Goal: Task Accomplishment & Management: Complete application form

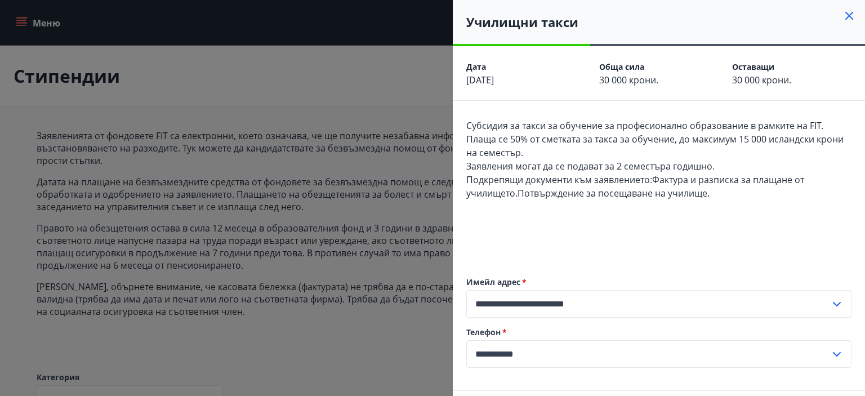
scroll to position [972, 0]
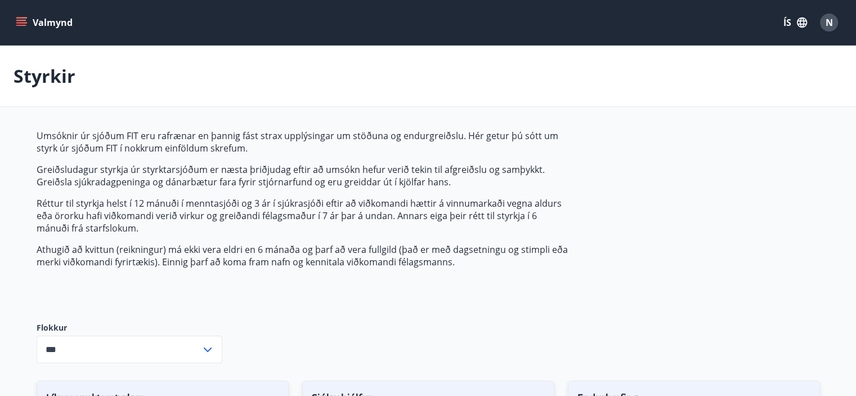
type input "***"
click at [18, 26] on icon "menu" at bounding box center [21, 22] width 11 height 11
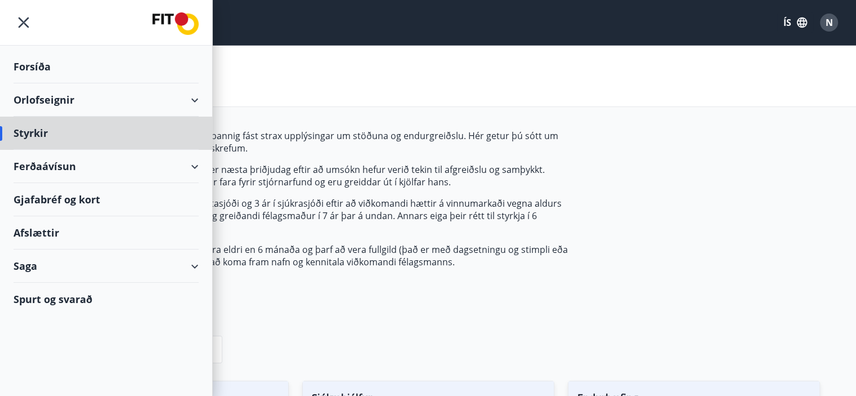
click at [27, 65] on div "Forsíða" at bounding box center [106, 66] width 185 height 33
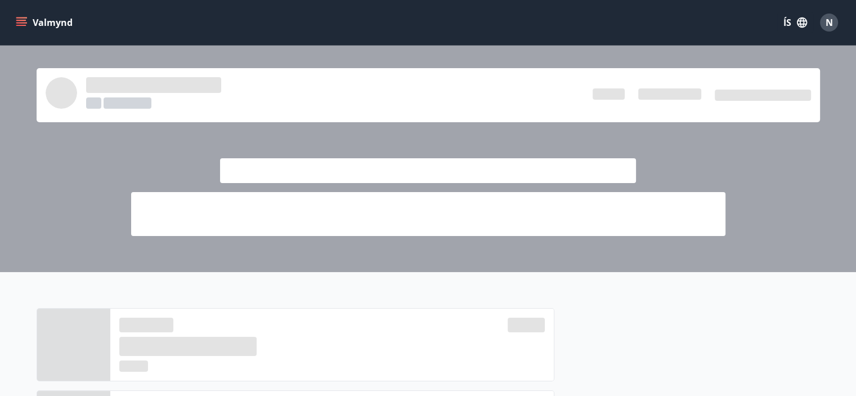
click at [32, 19] on button "Valmynd" at bounding box center [46, 22] width 64 height 20
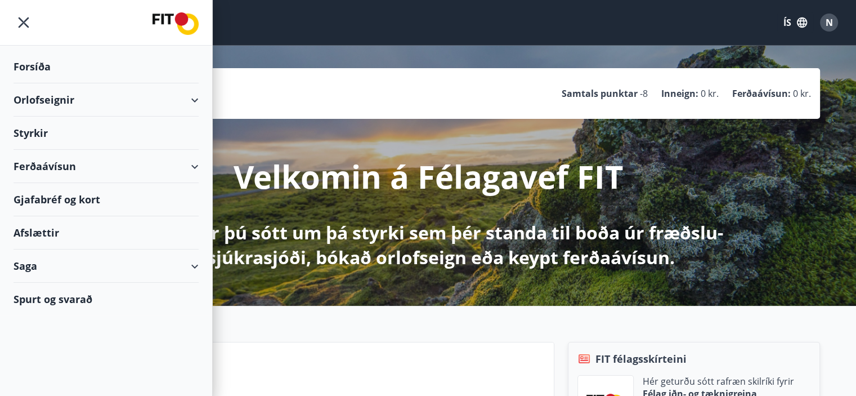
click at [42, 131] on div "Styrkir" at bounding box center [106, 133] width 185 height 33
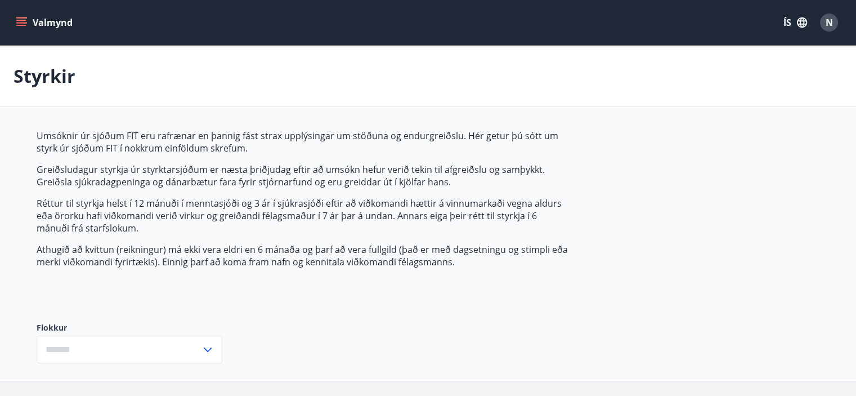
type input "***"
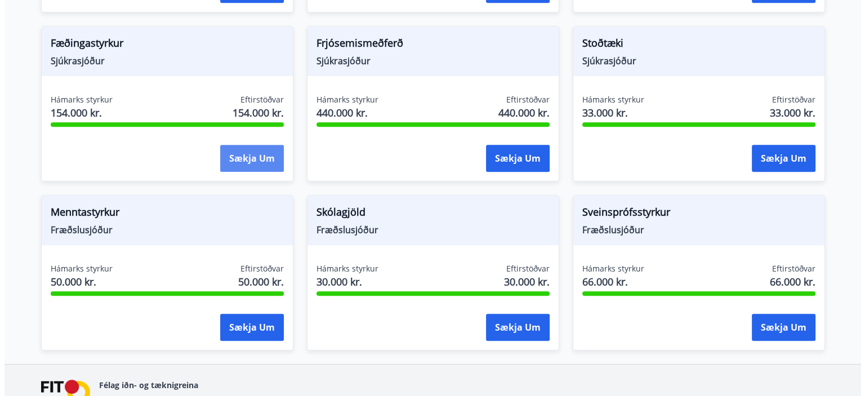
scroll to position [922, 0]
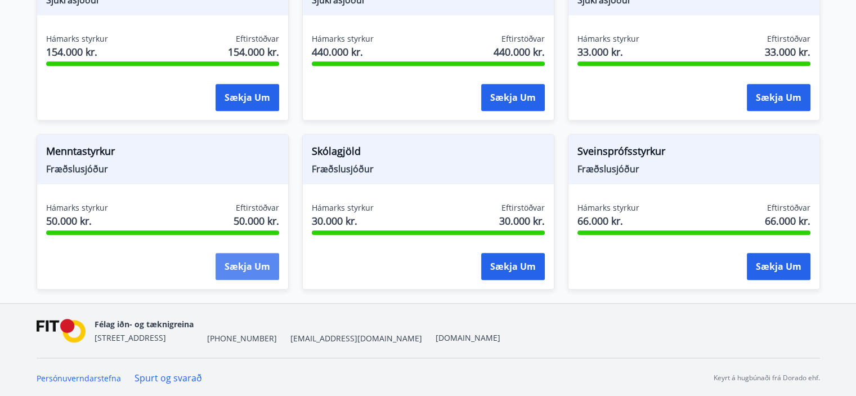
click at [248, 260] on button "Sækja um" at bounding box center [248, 266] width 64 height 27
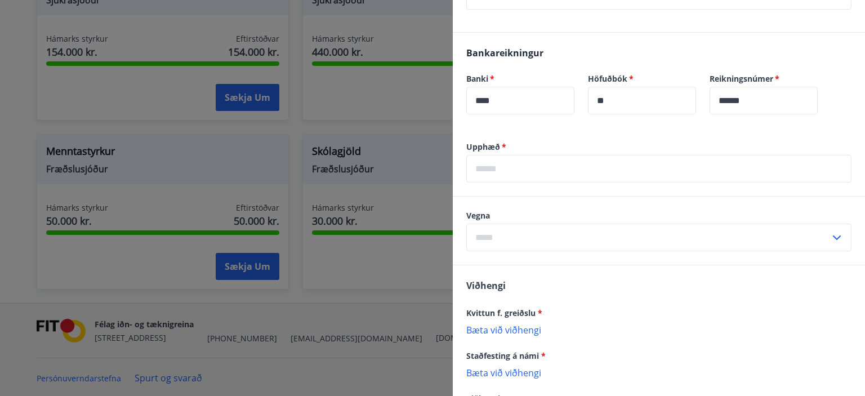
scroll to position [338, 0]
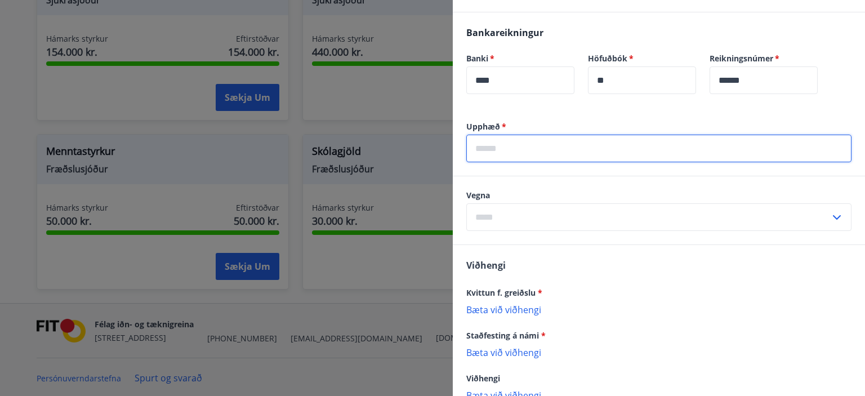
click at [511, 150] on input "text" at bounding box center [658, 149] width 385 height 28
type input "*****"
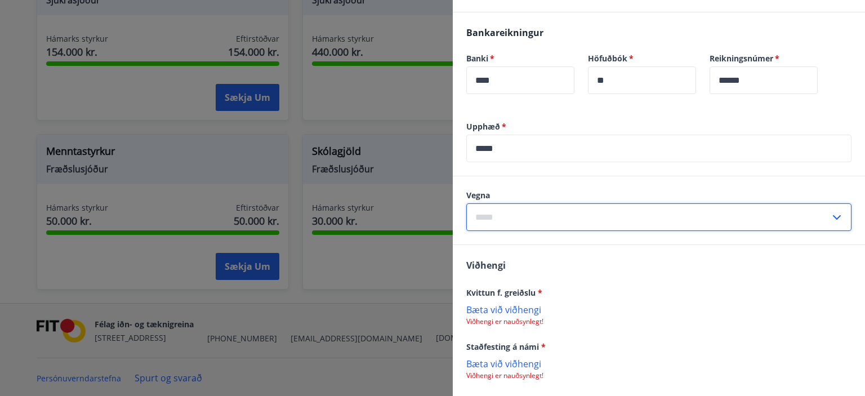
click at [533, 215] on input "text" at bounding box center [648, 217] width 364 height 28
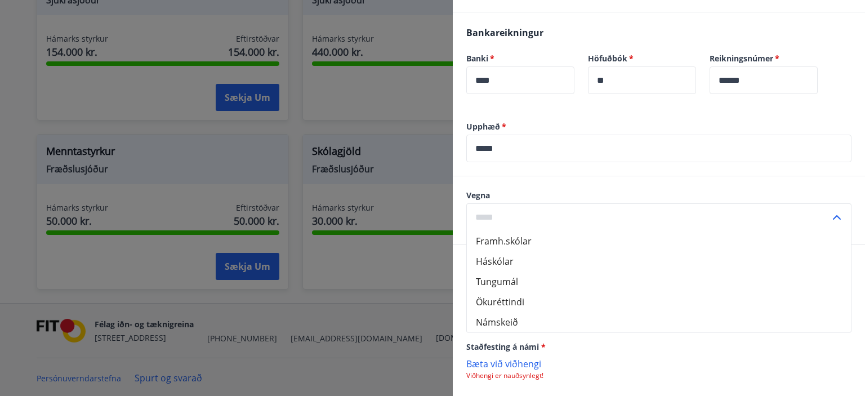
click at [533, 215] on input "text" at bounding box center [648, 217] width 364 height 28
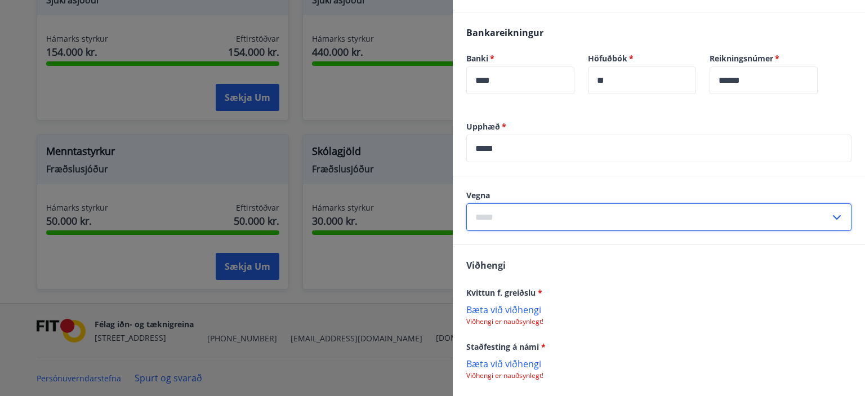
drag, startPoint x: 532, startPoint y: 215, endPoint x: 522, endPoint y: 171, distance: 44.9
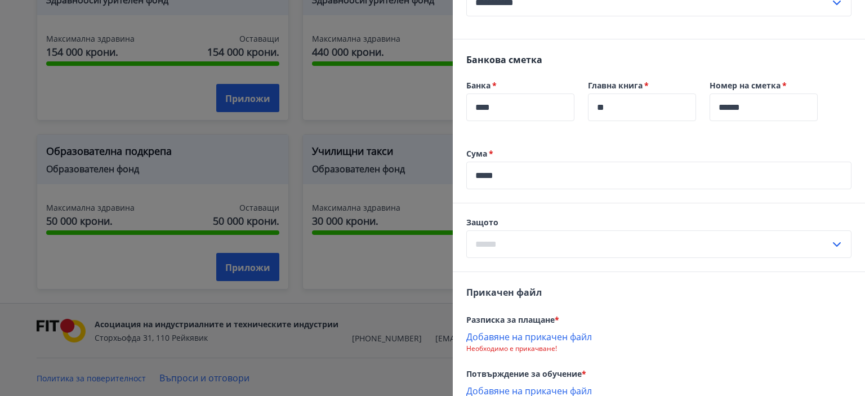
scroll to position [378, 0]
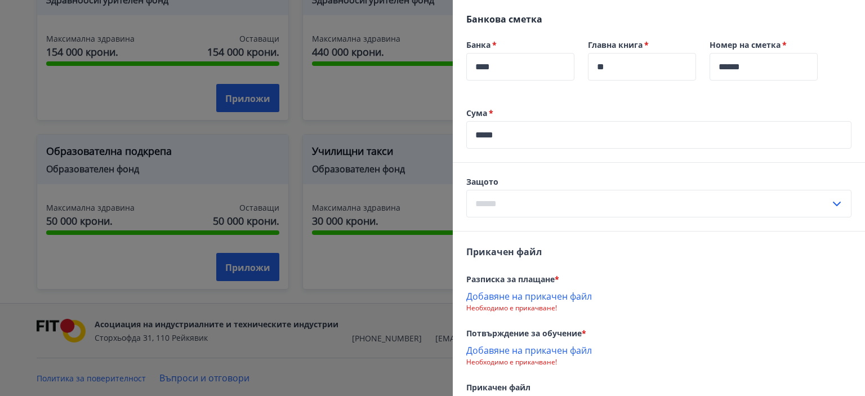
click at [534, 217] on input "text" at bounding box center [648, 204] width 364 height 28
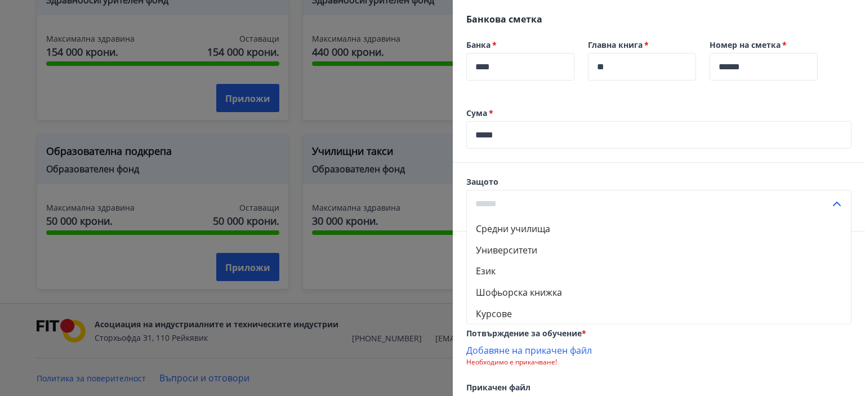
click at [539, 281] on li "Език" at bounding box center [659, 270] width 384 height 21
type input "********"
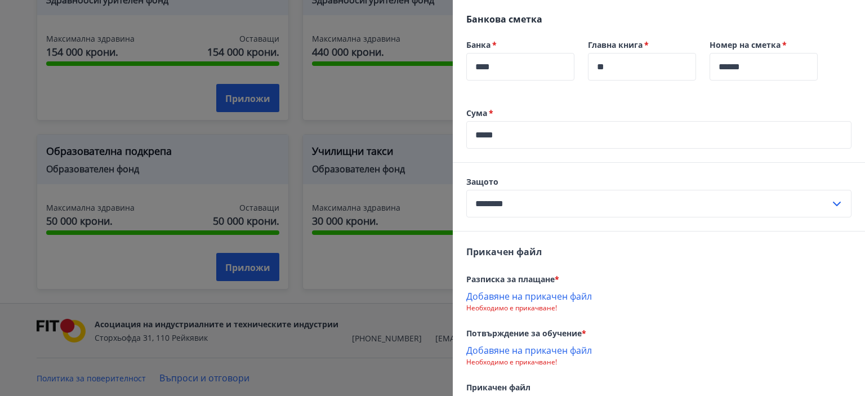
scroll to position [435, 0]
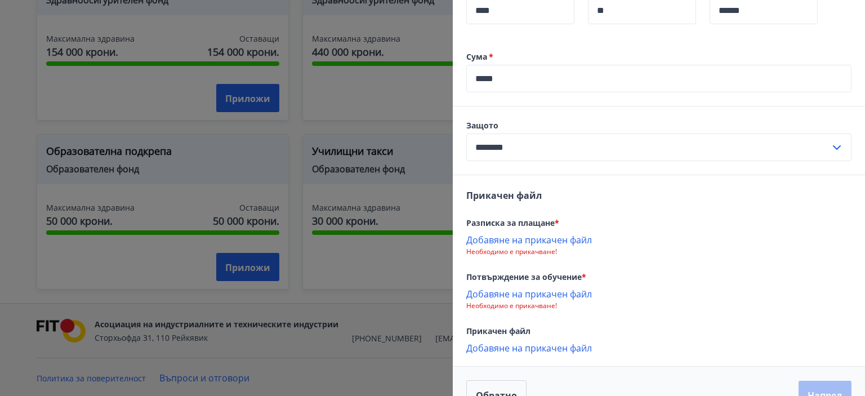
click at [547, 256] on font "Необходимо е прикачване!" at bounding box center [511, 252] width 91 height 10
click at [548, 246] on font "Добавяне на прикачен файл" at bounding box center [529, 240] width 126 height 12
click at [574, 301] on font "Добавяне на прикачен файл" at bounding box center [529, 295] width 126 height 12
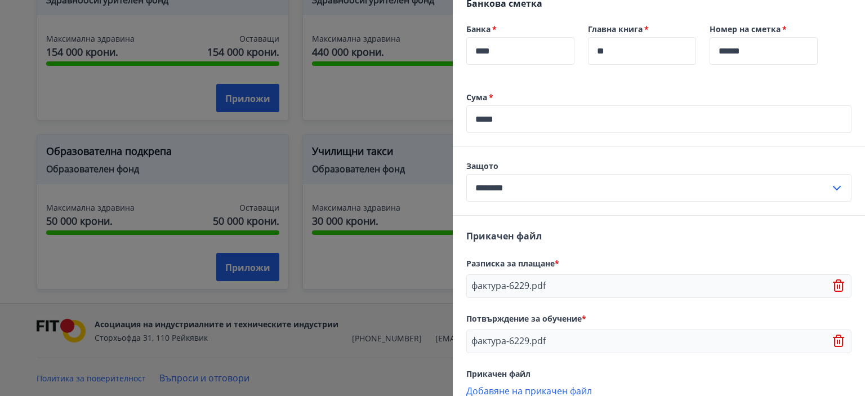
scroll to position [476, 0]
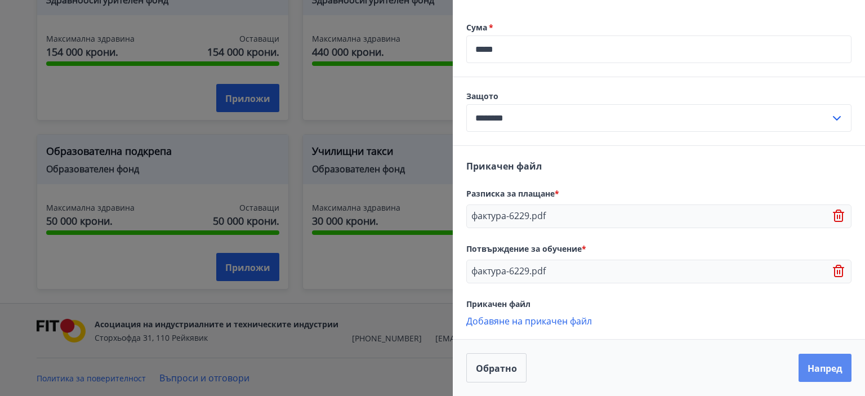
click at [830, 367] on font "Напред" at bounding box center [824, 368] width 35 height 12
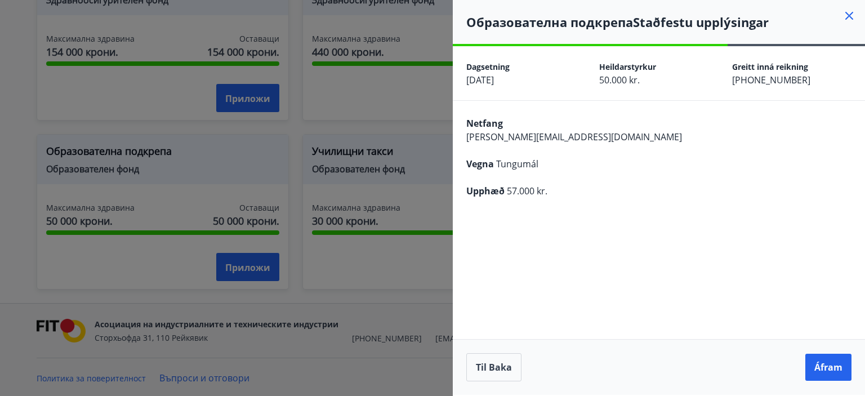
scroll to position [0, 0]
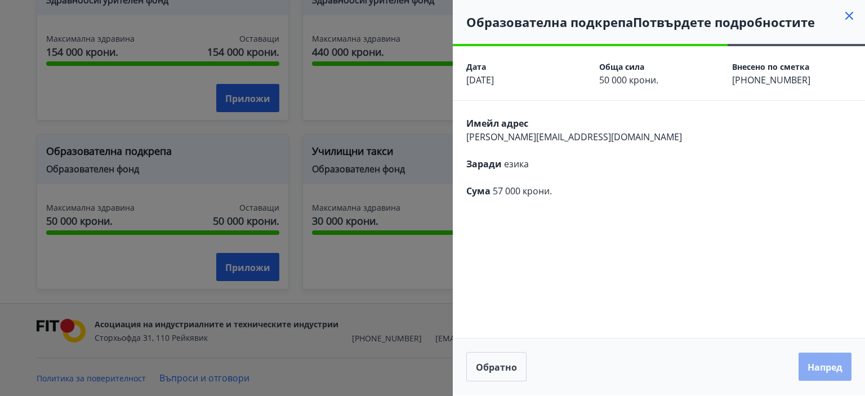
click at [831, 364] on font "Напред" at bounding box center [824, 367] width 35 height 12
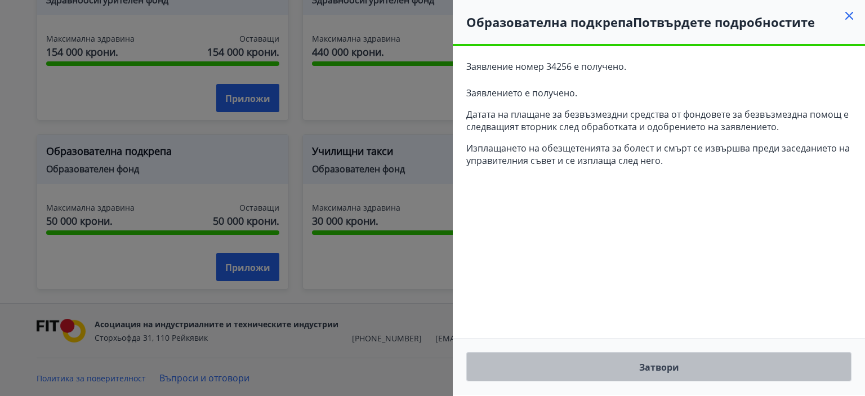
click at [682, 368] on button "Затвори" at bounding box center [658, 366] width 385 height 29
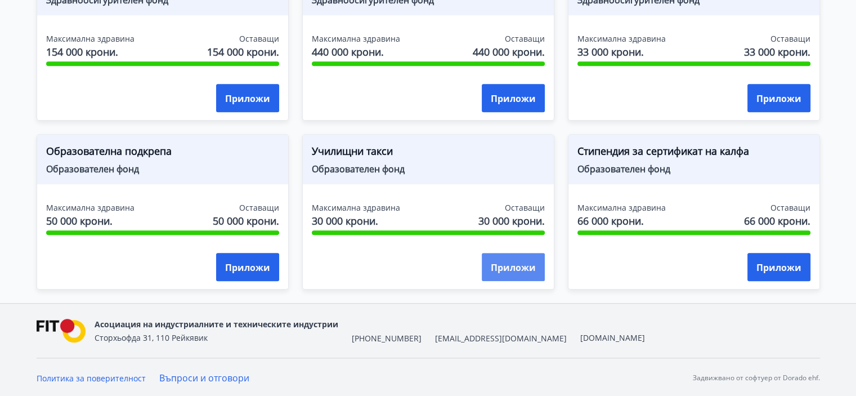
click at [518, 265] on font "Приложи" at bounding box center [513, 267] width 45 height 12
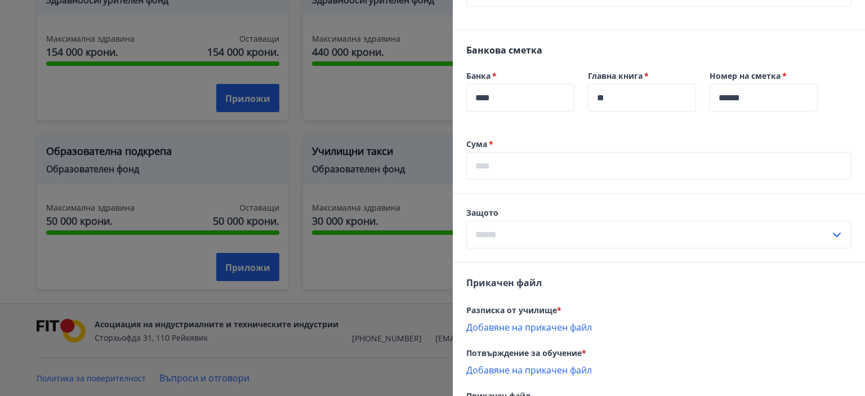
scroll to position [394, 0]
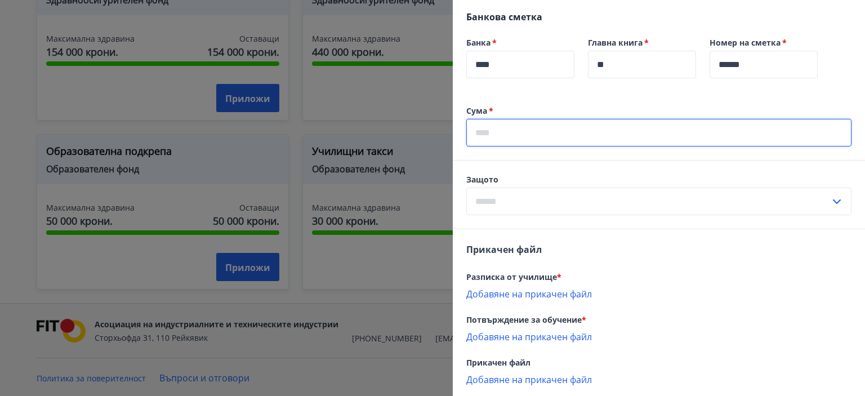
click at [556, 127] on input "text" at bounding box center [658, 133] width 385 height 28
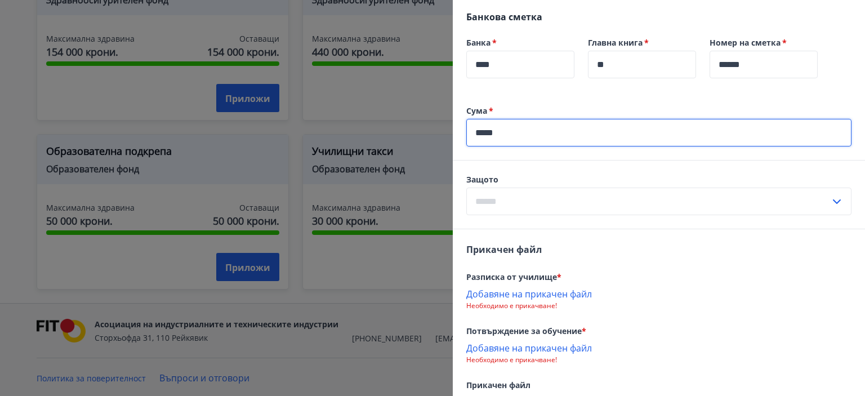
type input "*****"
click at [577, 200] on input "text" at bounding box center [648, 201] width 364 height 28
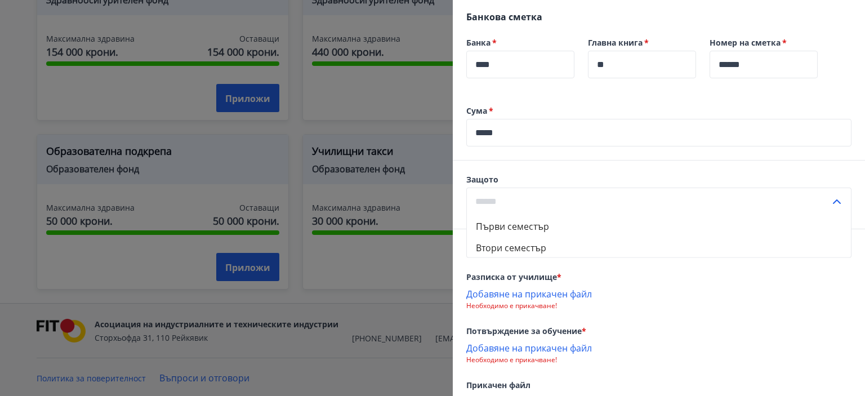
click at [549, 224] on li "Първи семестър" at bounding box center [659, 225] width 384 height 21
type input "*********"
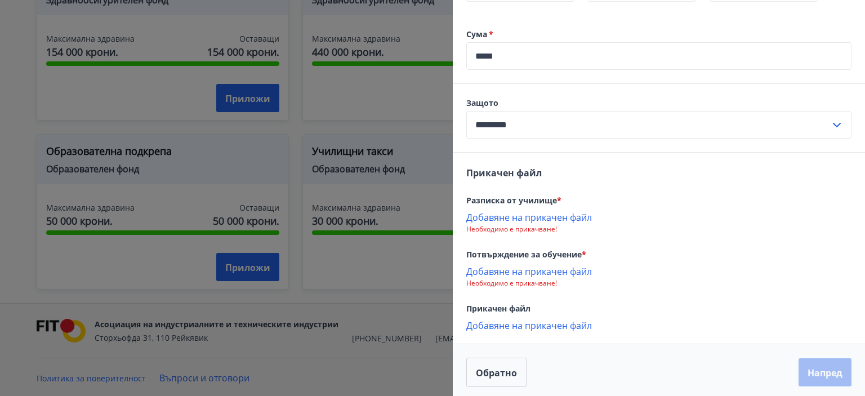
scroll to position [475, 0]
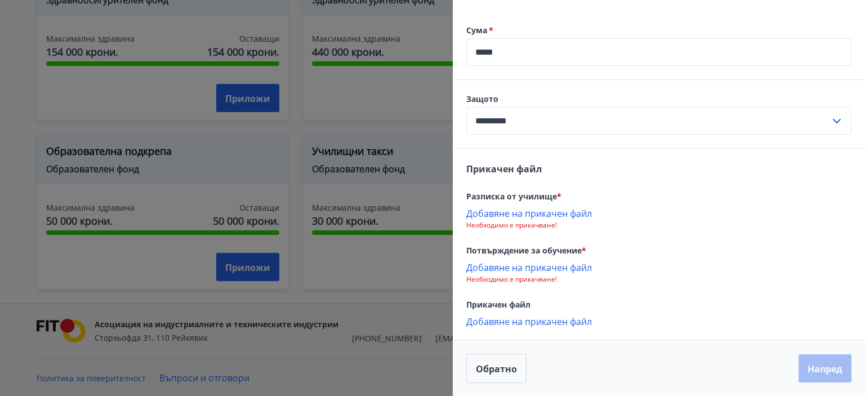
click at [559, 216] on font "Добавяне на прикачен файл" at bounding box center [529, 213] width 126 height 12
click at [542, 269] on font "Добавяне на прикачен файл" at bounding box center [529, 268] width 126 height 12
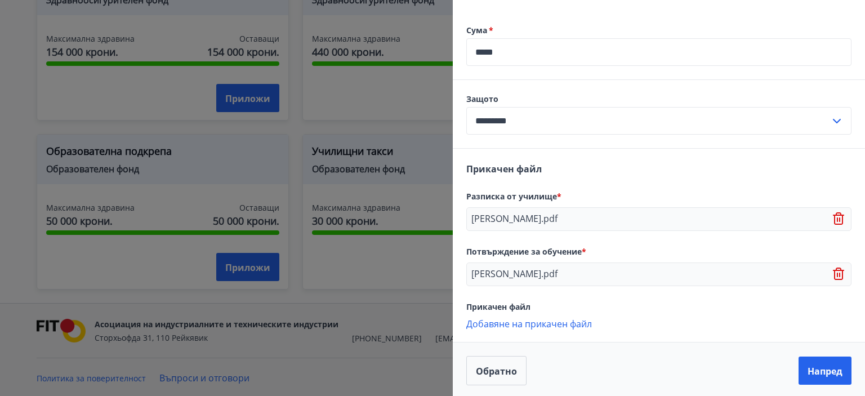
scroll to position [476, 0]
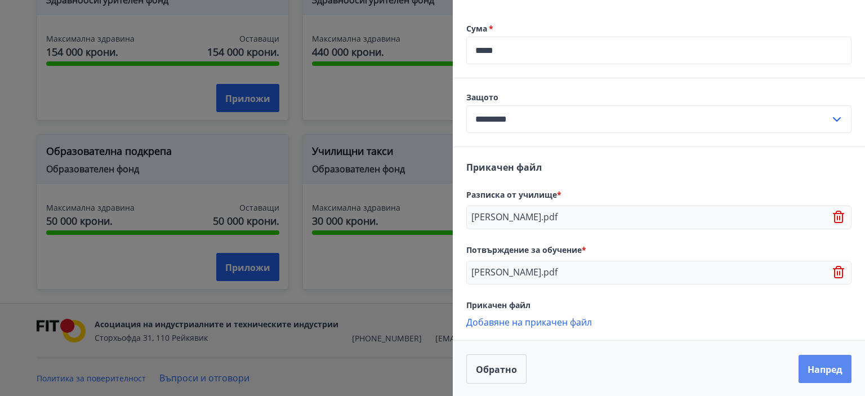
click at [829, 364] on font "Напред" at bounding box center [824, 369] width 35 height 12
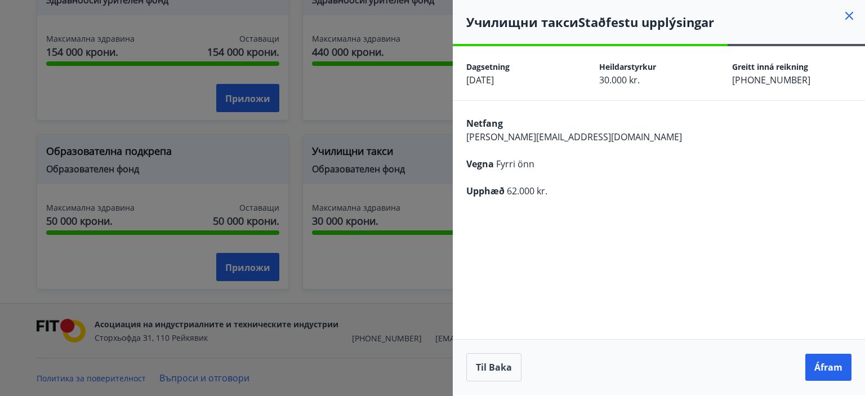
scroll to position [0, 0]
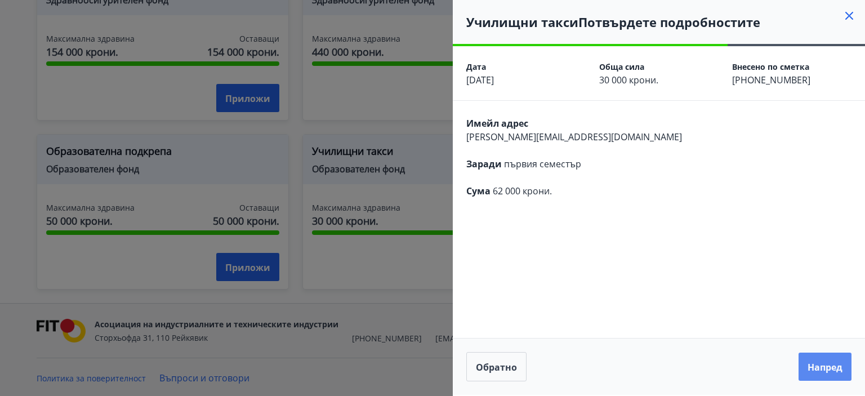
click at [830, 364] on font "Напред" at bounding box center [824, 367] width 35 height 12
